Goal: Find specific page/section: Find specific page/section

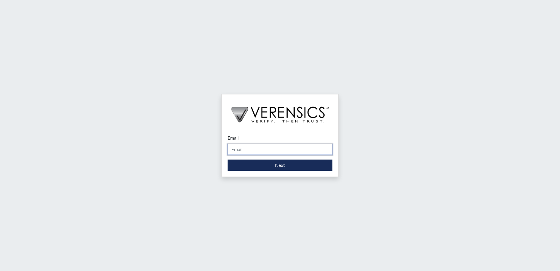
click at [246, 148] on input "Email" at bounding box center [280, 148] width 105 height 11
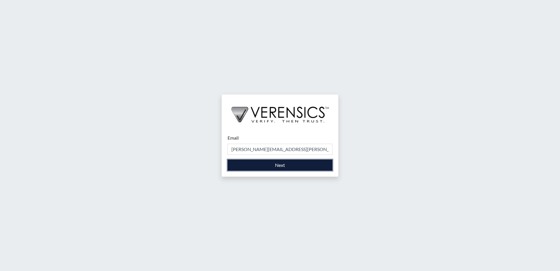
click at [252, 164] on button "Next" at bounding box center [280, 164] width 105 height 11
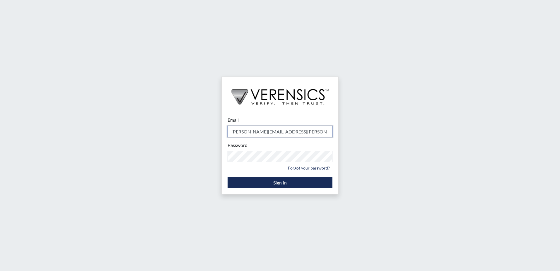
type input "[PERSON_NAME][EMAIL_ADDRESS][PERSON_NAME][DOMAIN_NAME]"
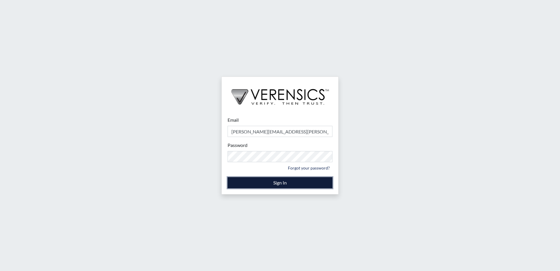
click at [270, 185] on button "Sign In" at bounding box center [280, 182] width 105 height 11
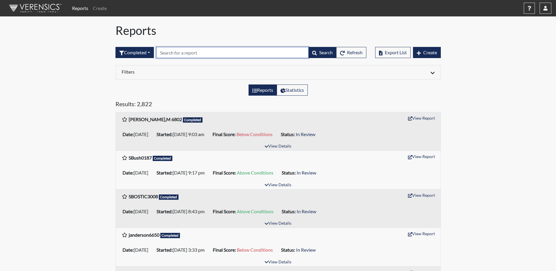
click at [216, 54] on input "text" at bounding box center [232, 52] width 152 height 11
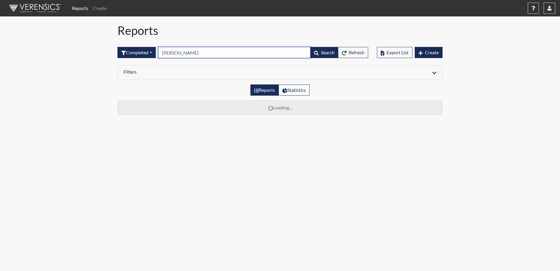
type input "[PERSON_NAME]"
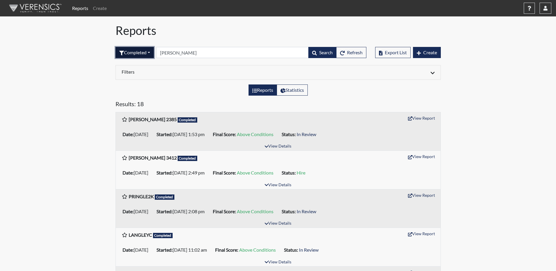
click at [119, 50] on button "Completed" at bounding box center [134, 52] width 38 height 11
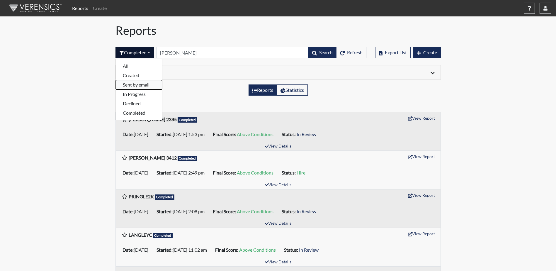
click at [122, 86] on button "Sent by email" at bounding box center [139, 84] width 46 height 9
